Goal: Task Accomplishment & Management: Manage account settings

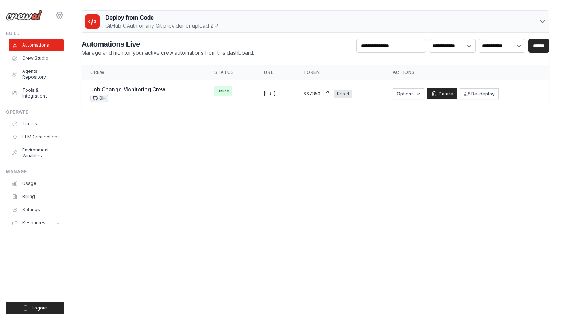
click at [60, 13] on icon at bounding box center [59, 15] width 9 height 9
click at [67, 48] on span "Settings" at bounding box center [91, 45] width 58 height 7
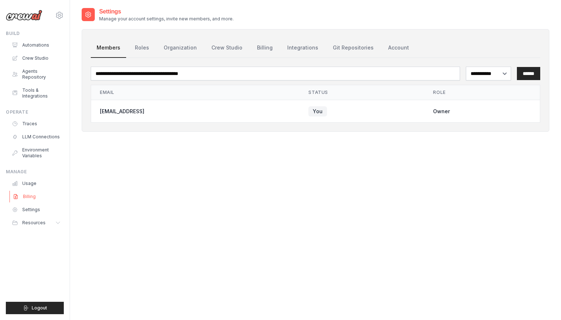
click at [31, 192] on link "Billing" at bounding box center [36, 197] width 55 height 12
